Goal: Task Accomplishment & Management: Manage account settings

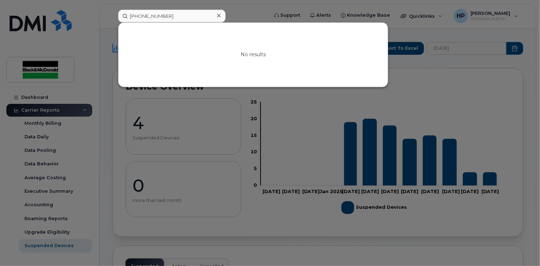
type input "[PHONE_NUMBER]"
drag, startPoint x: 186, startPoint y: 17, endPoint x: 75, endPoint y: 11, distance: 112.0
click at [113, 11] on div "[PHONE_NUMBER] No results" at bounding box center [191, 16] width 157 height 13
type input "6"
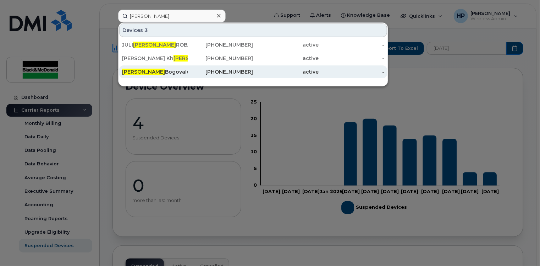
type input "[PERSON_NAME]"
click at [160, 70] on div "[PERSON_NAME]" at bounding box center [155, 71] width 66 height 7
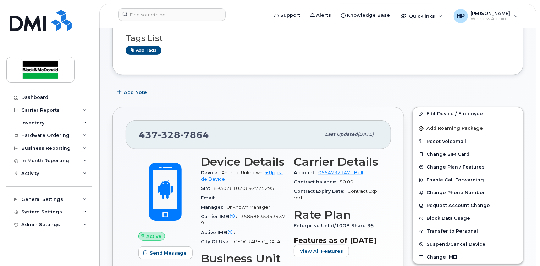
scroll to position [107, 0]
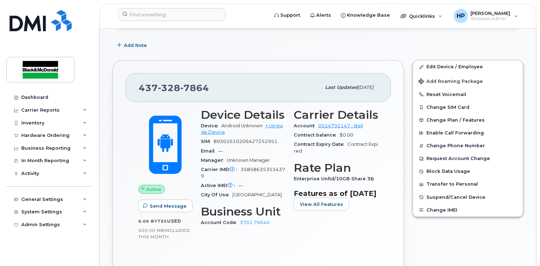
click at [148, 103] on div "Active Send Message 0.00 Bytes  used 500.00 MB  included this month Device Deta…" at bounding box center [259, 188] width 266 height 173
click at [445, 197] on span "Suspend/Cancel Device" at bounding box center [456, 196] width 59 height 5
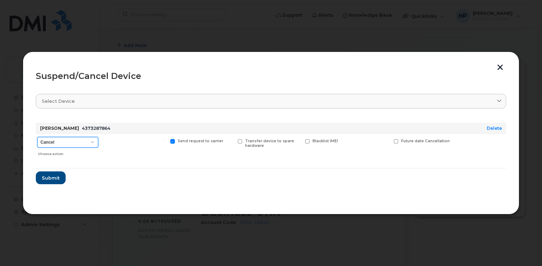
click at [83, 143] on select "Cancel Suspend - Extend Suspension Suspend - Reduced Rate Suspend - Full Rate S…" at bounding box center [67, 142] width 61 height 11
select select "[object Object]"
click at [37, 137] on select "Cancel Suspend - Extend Suspension Suspend - Reduced Rate Suspend - Full Rate S…" at bounding box center [67, 142] width 61 height 11
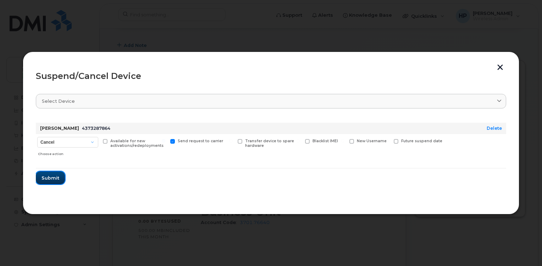
click at [54, 176] on span "Submit" at bounding box center [51, 177] width 18 height 7
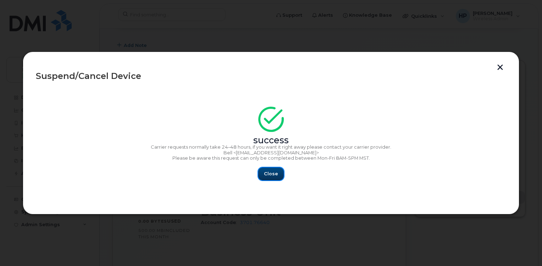
click at [270, 177] on button "Close" at bounding box center [271, 173] width 26 height 13
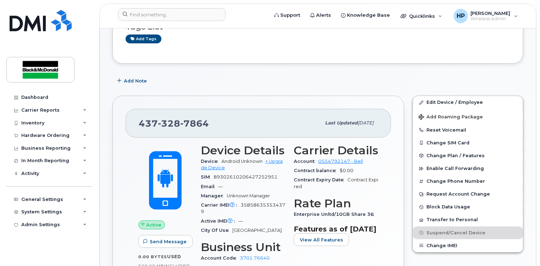
scroll to position [0, 0]
